Goal: Task Accomplishment & Management: Complete application form

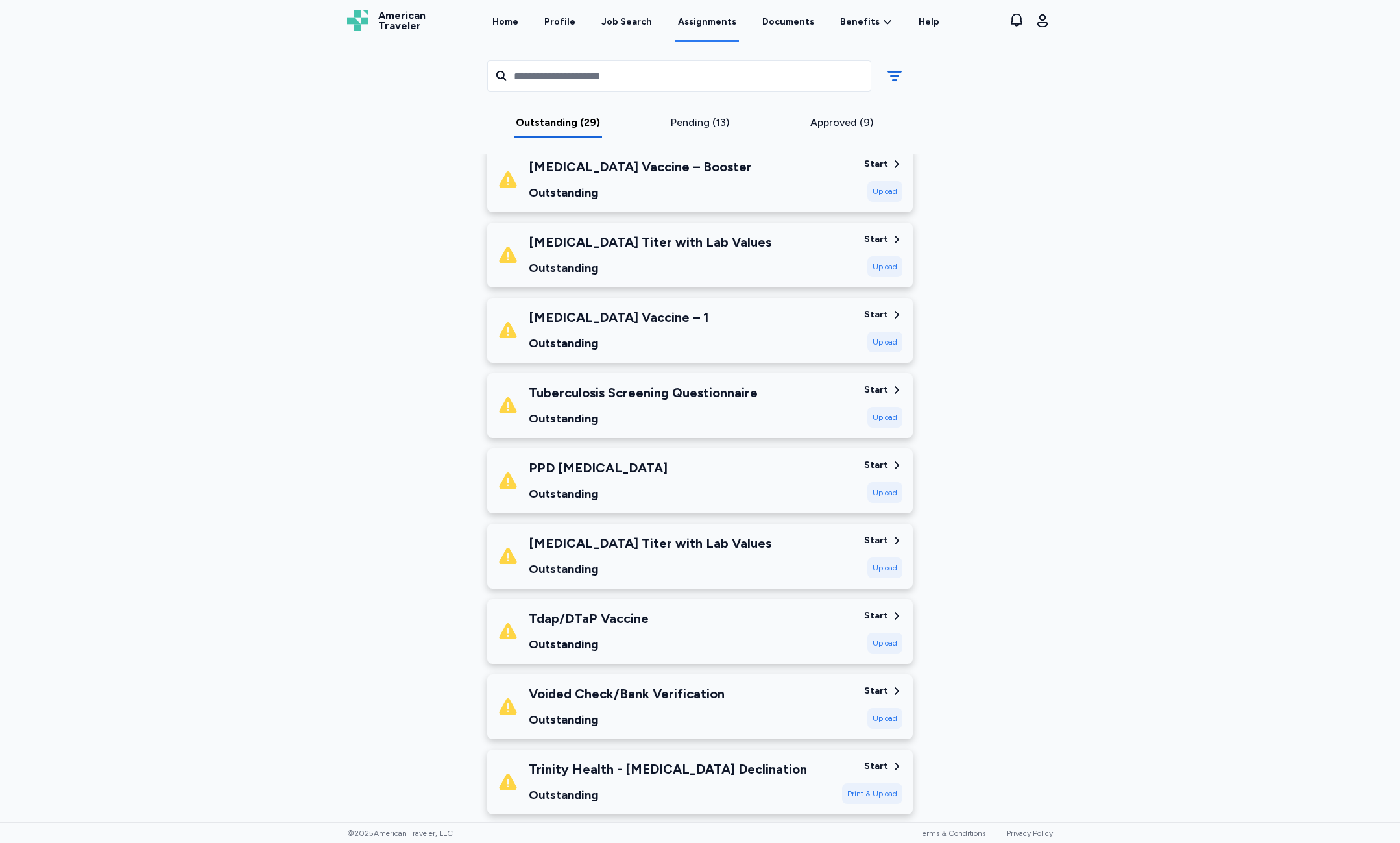
scroll to position [1232, 0]
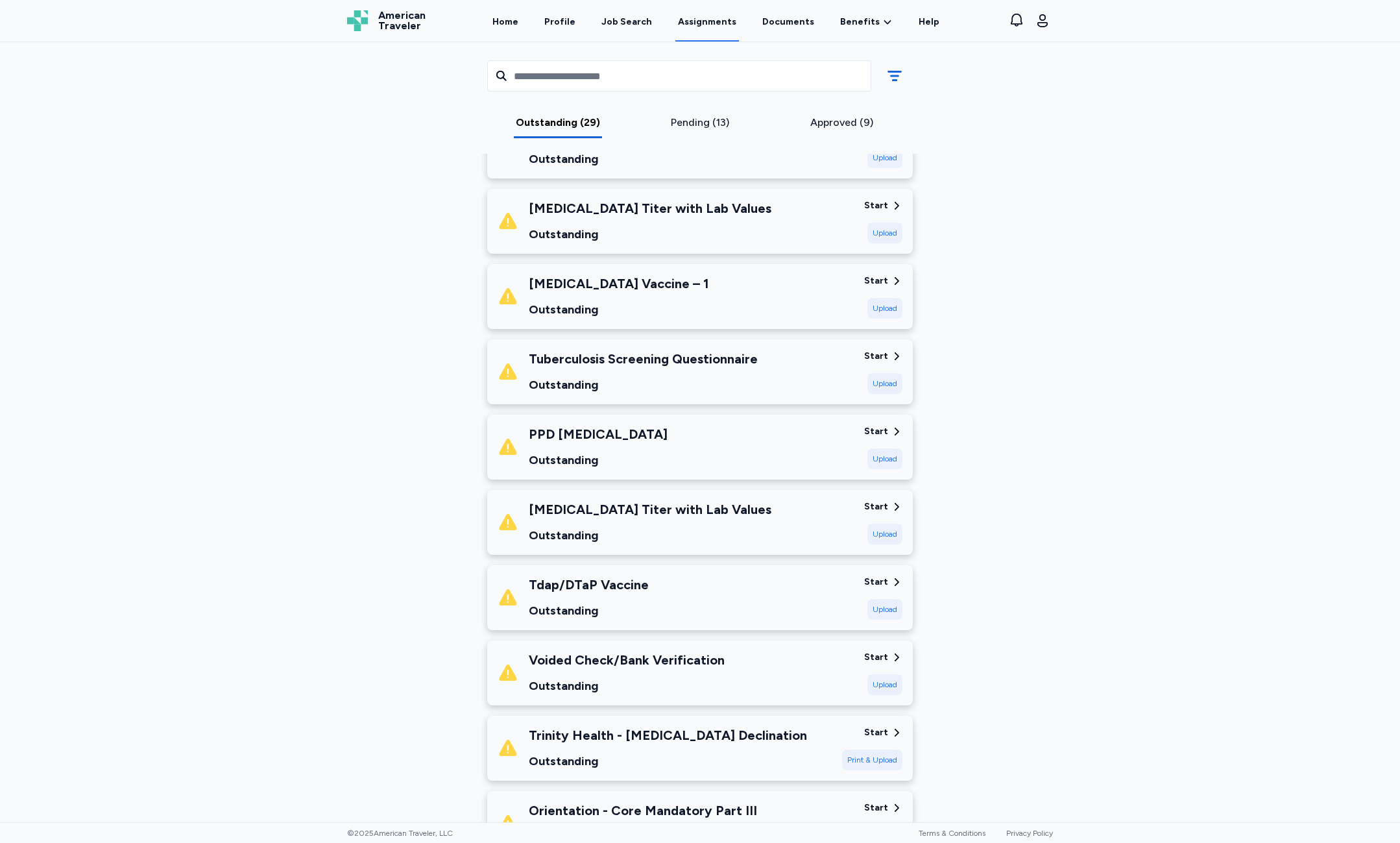
click at [781, 390] on div "Tuberculosis Screening Questionnaire Outstanding" at bounding box center [676, 371] width 356 height 44
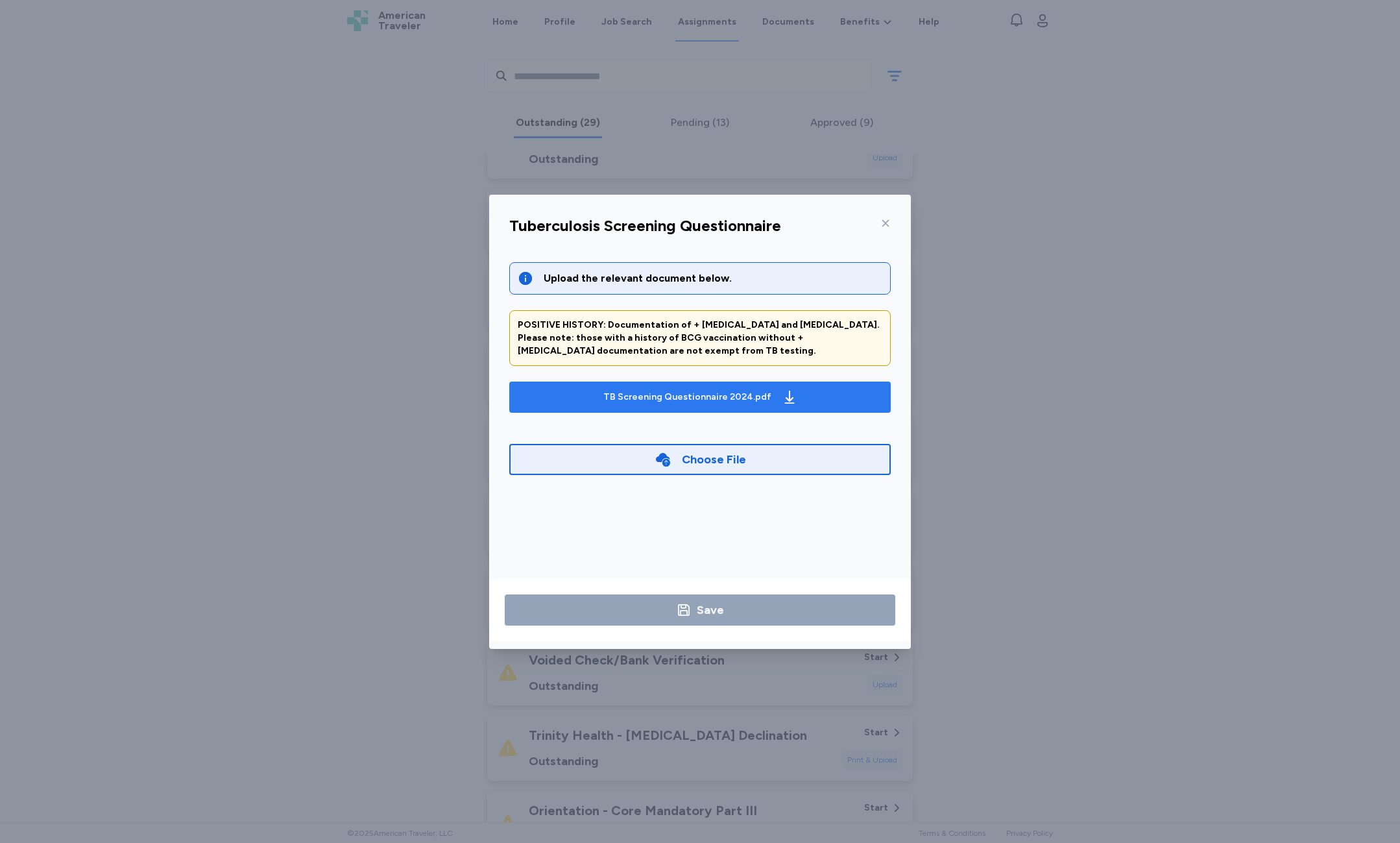
click at [765, 399] on div "TB Screening Questionnaire 2024.pdf" at bounding box center [700, 397] width 199 height 21
click at [742, 465] on div "Choose File" at bounding box center [714, 459] width 64 height 18
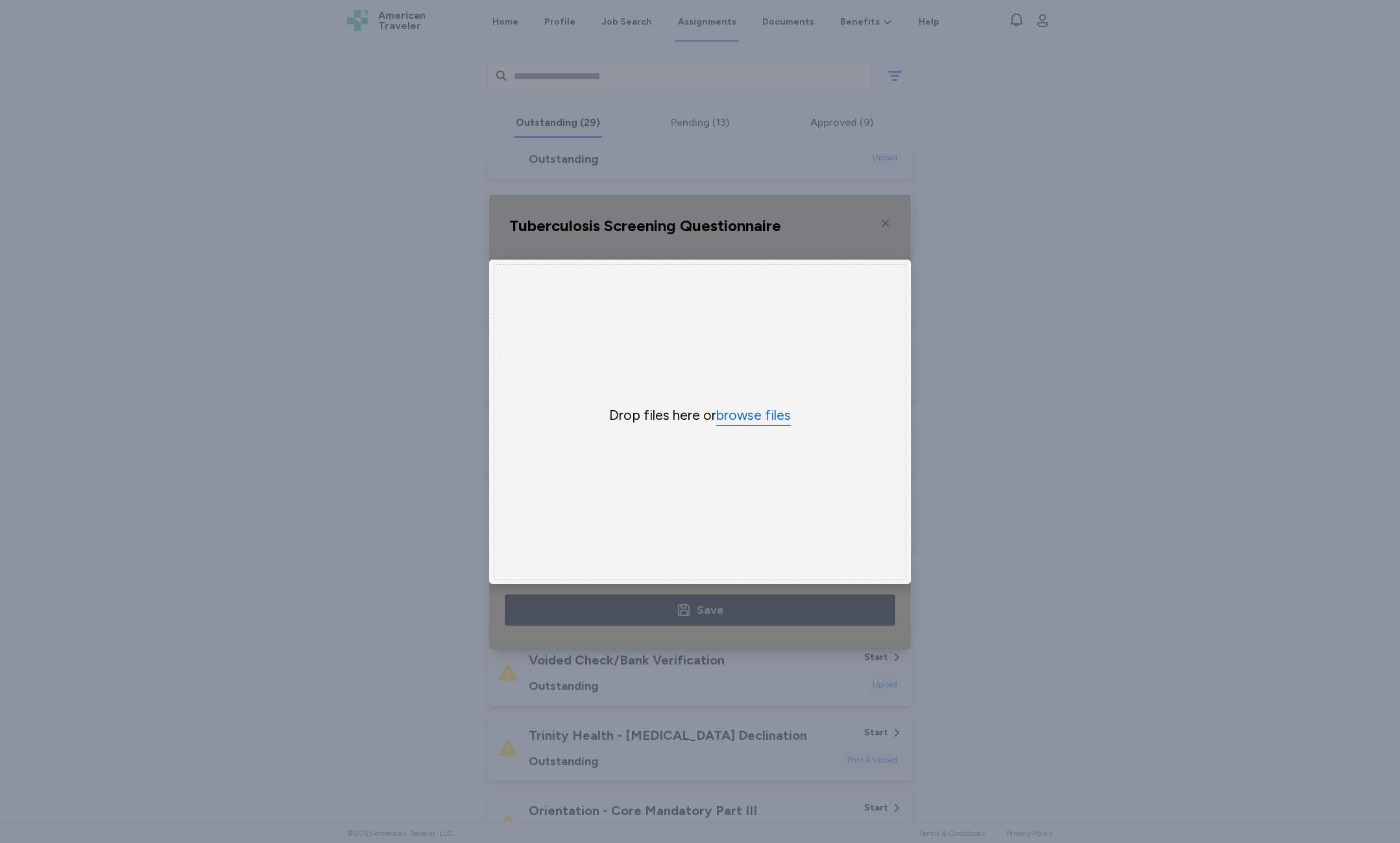
click at [747, 411] on button "browse files" at bounding box center [753, 415] width 75 height 19
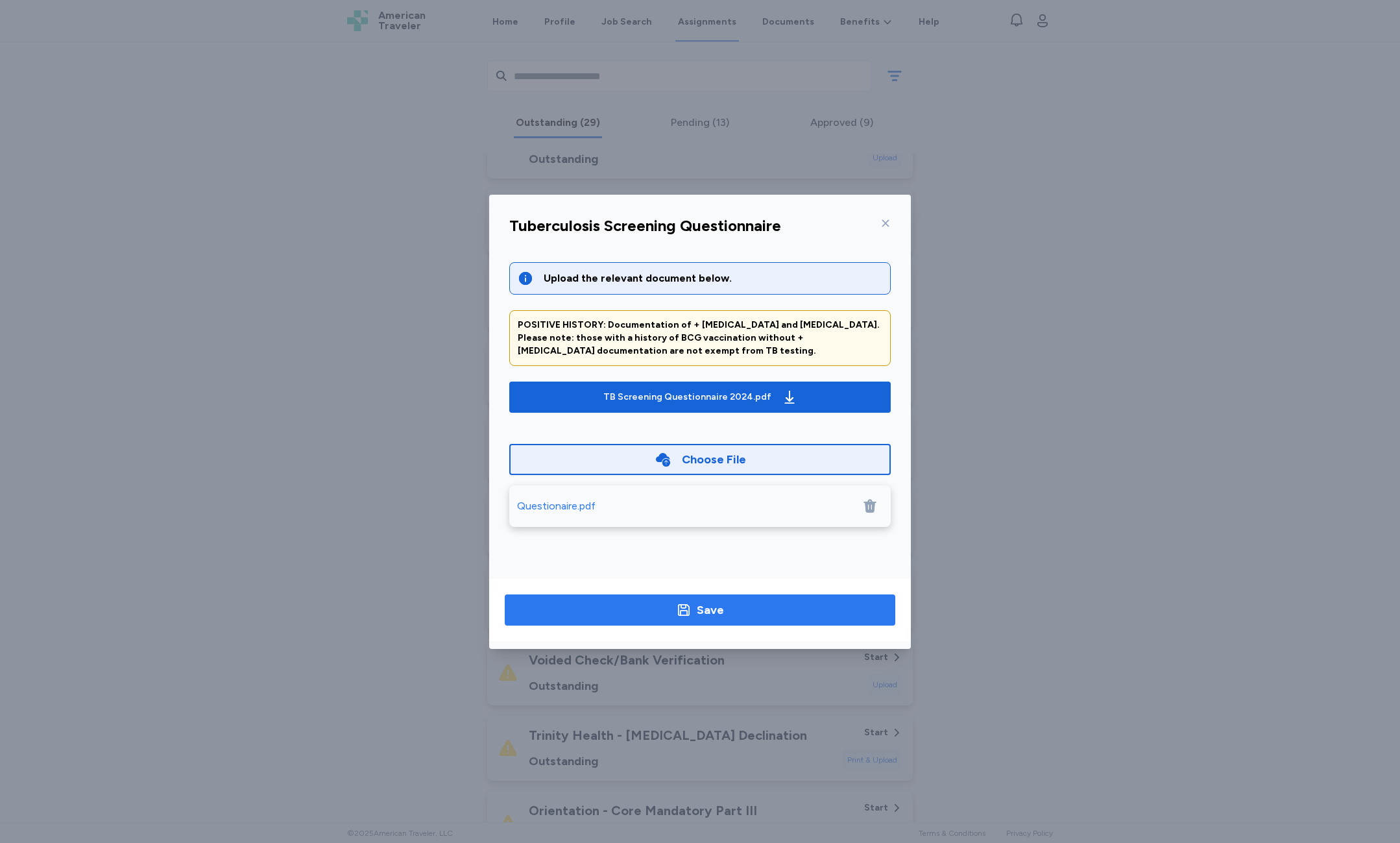
click at [724, 607] on span "Save" at bounding box center [699, 610] width 369 height 18
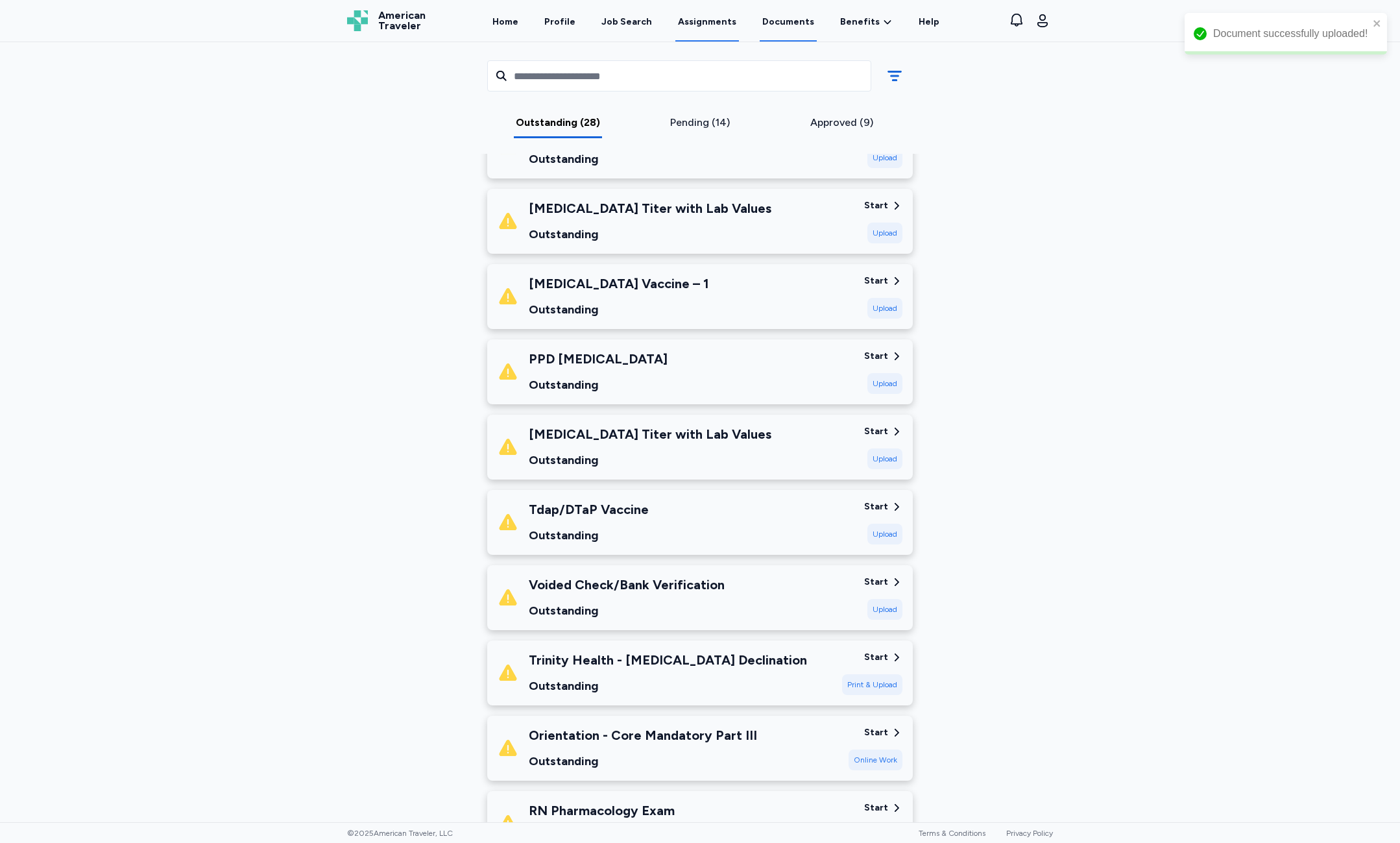
click at [767, 15] on link "Documents" at bounding box center [788, 21] width 57 height 41
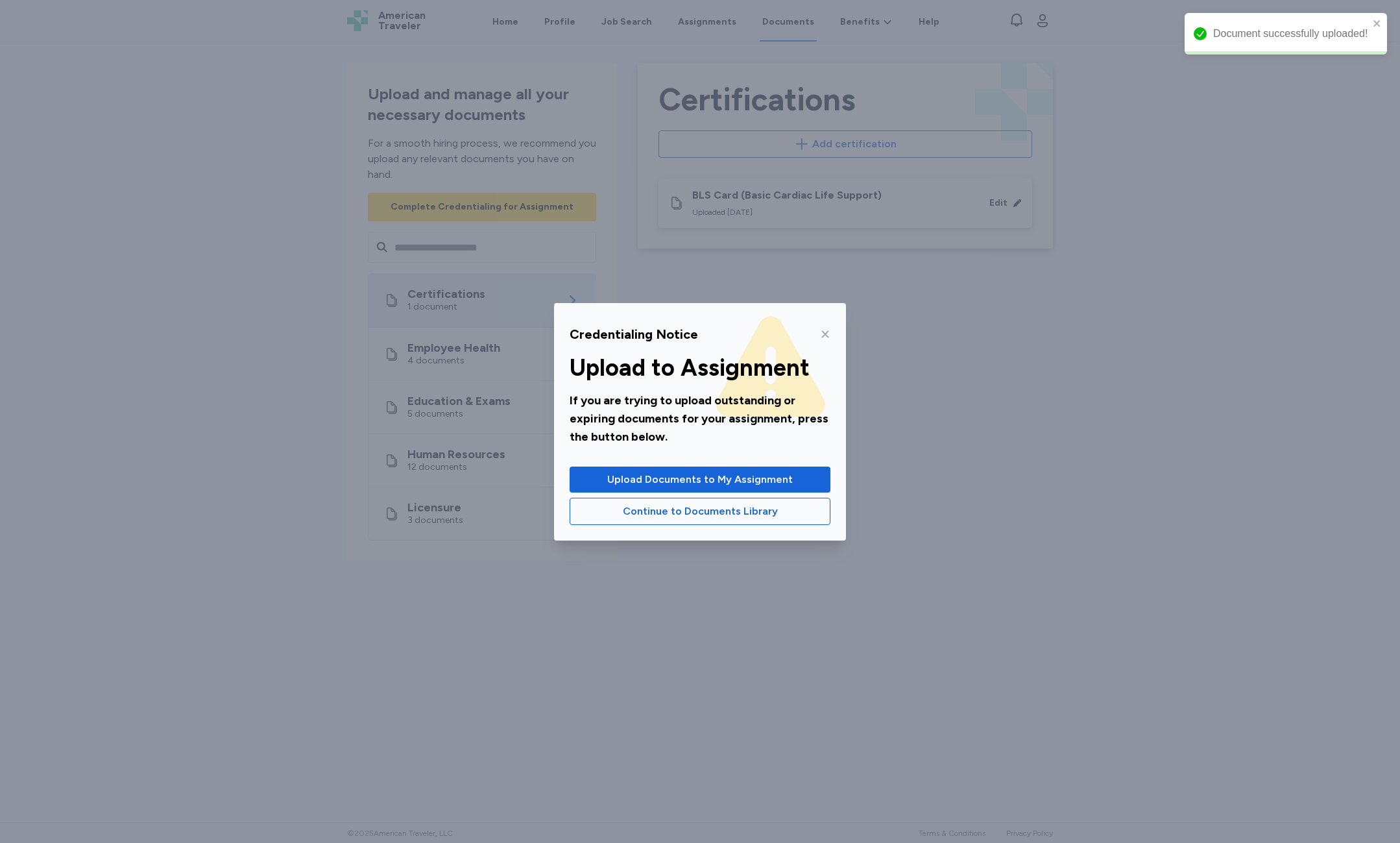
click at [835, 333] on div "Credentialing Notice Upload to Assignment If you are trying to upload outstandi…" at bounding box center [699, 421] width 292 height 238
click at [832, 333] on div "Credentialing Notice Upload to Assignment If you are trying to upload outstandi…" at bounding box center [699, 421] width 292 height 238
click at [828, 332] on icon at bounding box center [825, 333] width 10 height 10
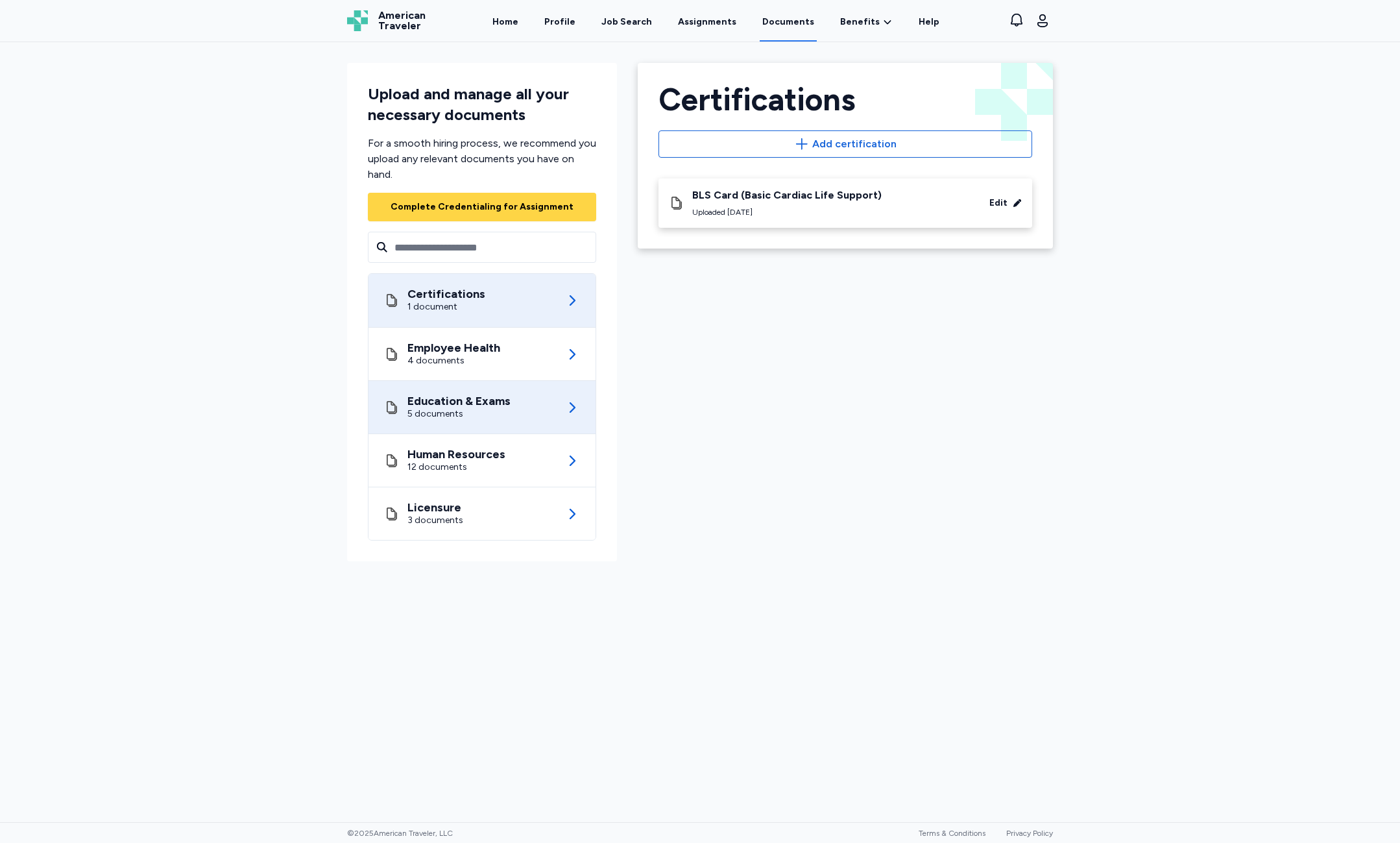
click at [487, 407] on div "Education & Exams" at bounding box center [459, 401] width 103 height 13
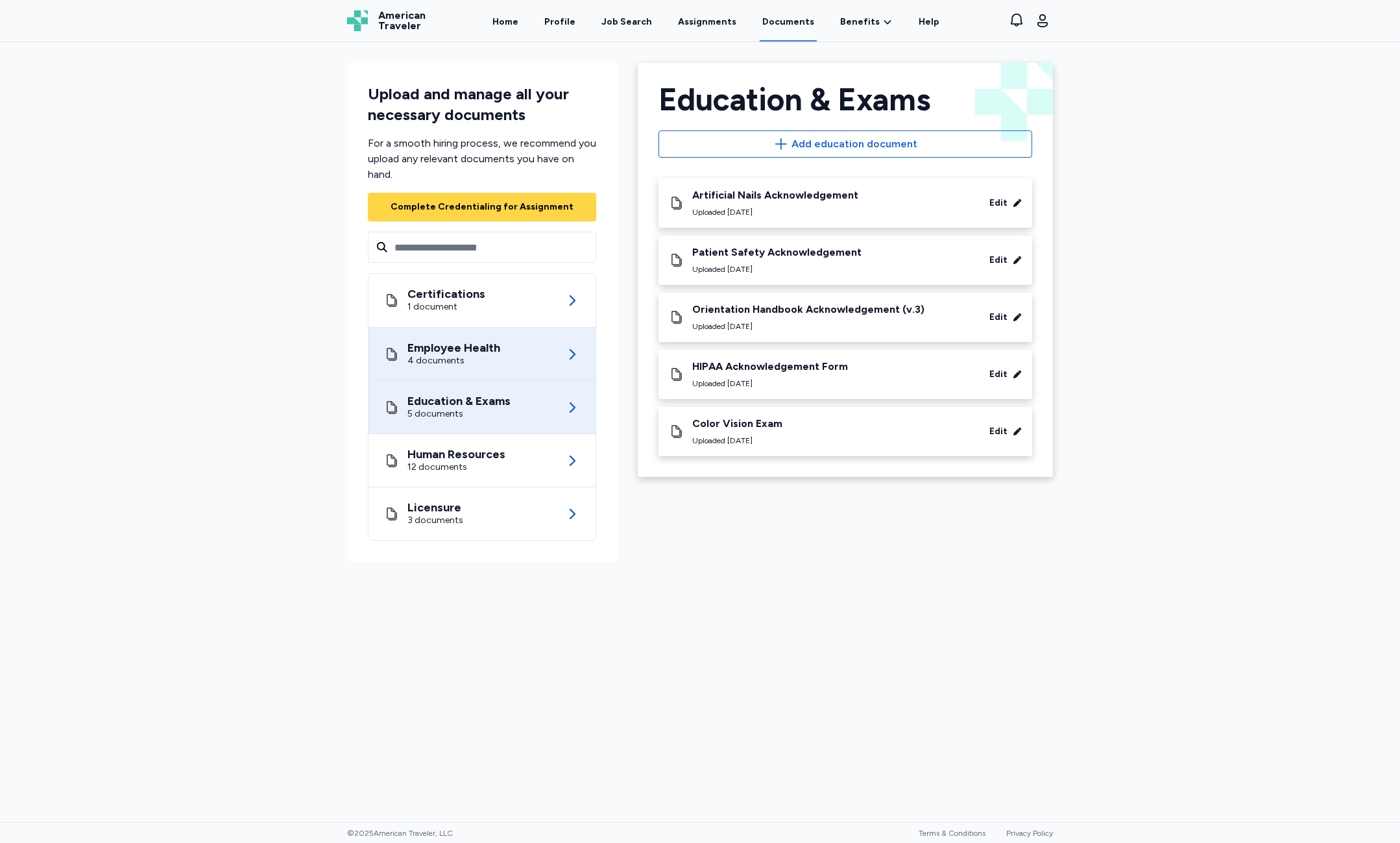
click at [507, 350] on div "Employee Health 4 documents" at bounding box center [481, 354] width 196 height 52
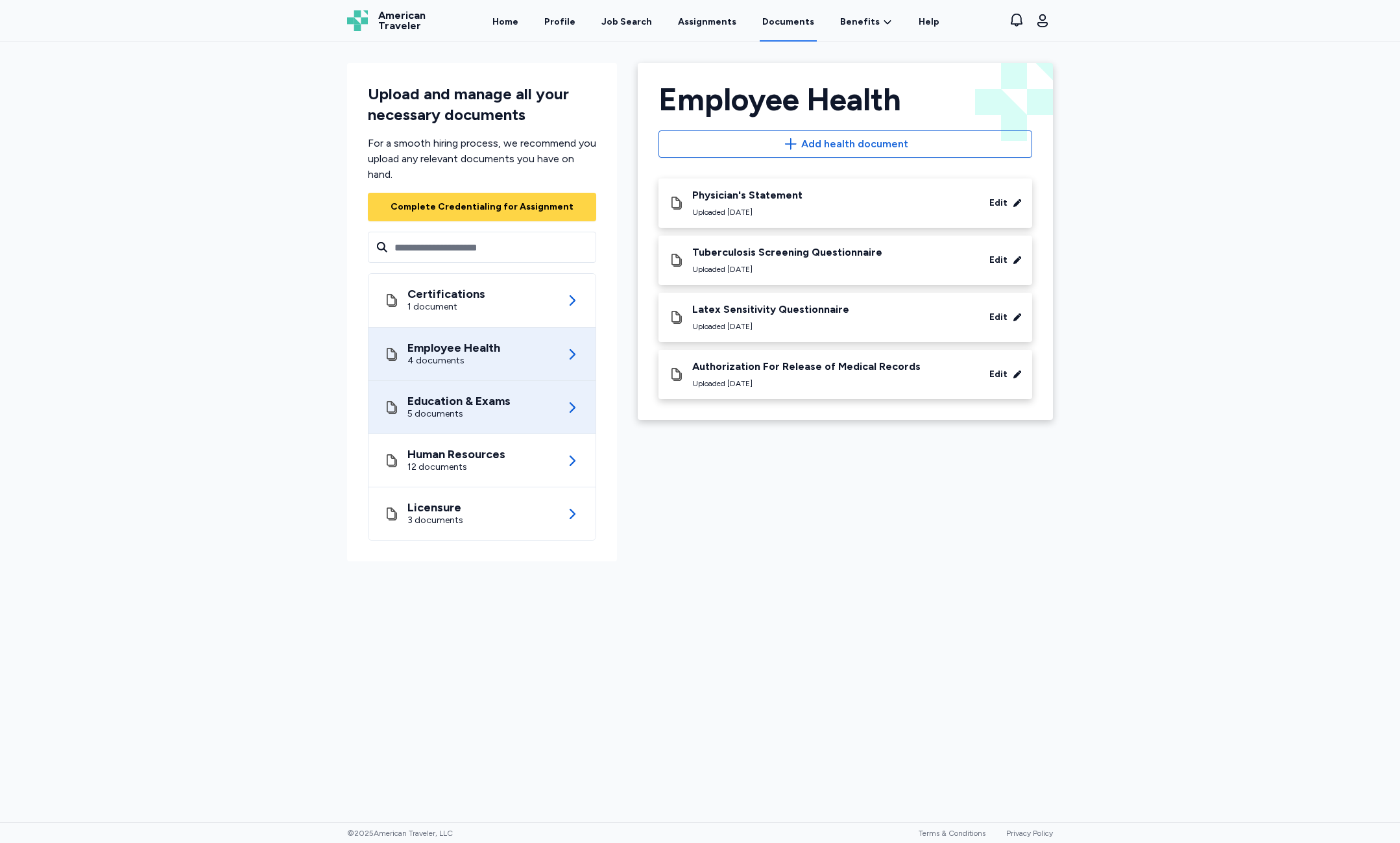
click at [496, 395] on div "Education & Exams" at bounding box center [459, 401] width 103 height 13
